Goal: Find specific page/section: Find specific page/section

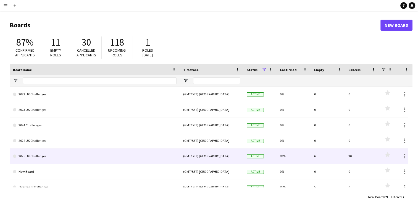
click at [50, 152] on link "2025 UK Challenges" at bounding box center [94, 155] width 163 height 15
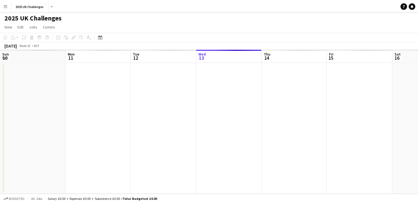
scroll to position [0, 132]
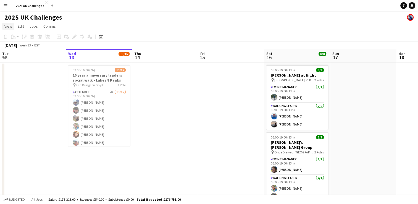
click at [8, 25] on span "View" at bounding box center [8, 26] width 8 height 5
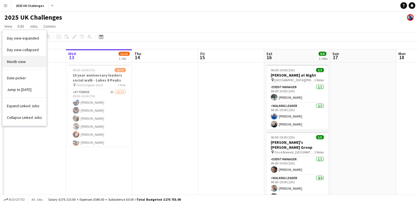
click at [13, 61] on span "Month view" at bounding box center [16, 61] width 19 height 5
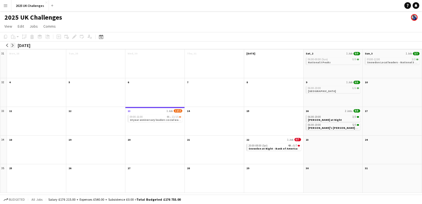
click at [13, 47] on app-icon "arrow-right" at bounding box center [12, 45] width 3 height 3
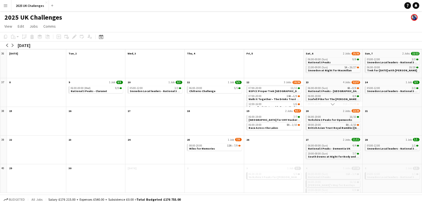
click at [263, 82] on app-month-view-date-header "12 3 Jobs 18/26" at bounding box center [273, 81] width 59 height 7
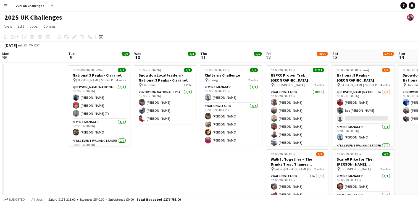
scroll to position [0, 190]
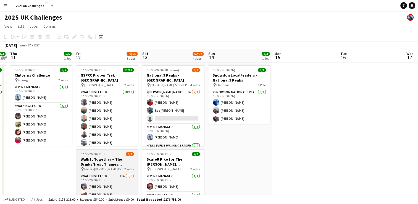
click at [116, 154] on div "07:00-20:00 (13h) 6/9" at bounding box center [107, 154] width 62 height 4
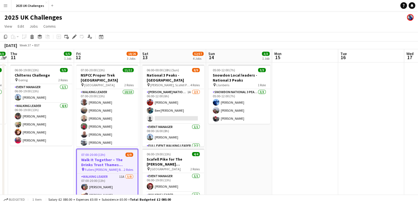
click at [116, 154] on div "07:00-20:00 (13h) 6/9" at bounding box center [107, 154] width 61 height 4
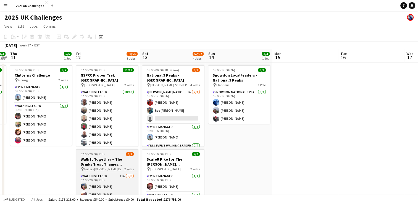
click at [116, 154] on div "07:00-20:00 (13h) 6/9" at bounding box center [107, 154] width 62 height 4
